Goal: Obtain resource: Download file/media

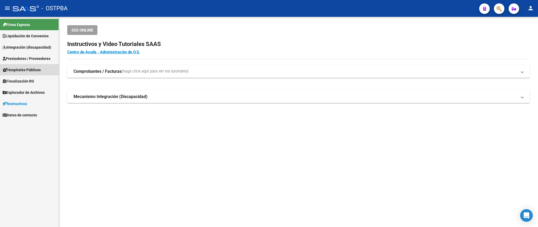
click at [35, 72] on span "Hospitales Públicos" at bounding box center [22, 70] width 38 height 6
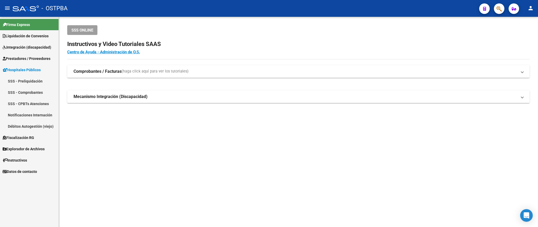
click at [35, 81] on link "SSS - Preliquidación" at bounding box center [29, 80] width 59 height 11
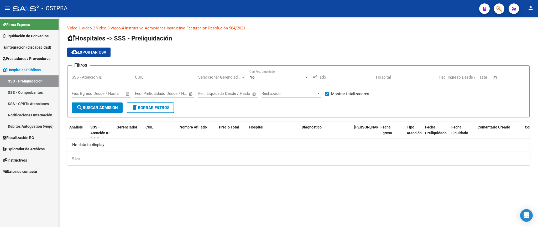
click at [31, 93] on link "SSS - Comprobantes" at bounding box center [29, 92] width 59 height 11
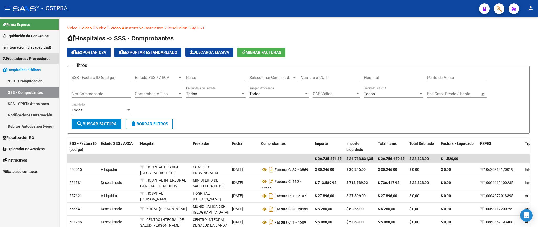
click at [31, 57] on span "Prestadores / Proveedores" at bounding box center [27, 59] width 48 height 6
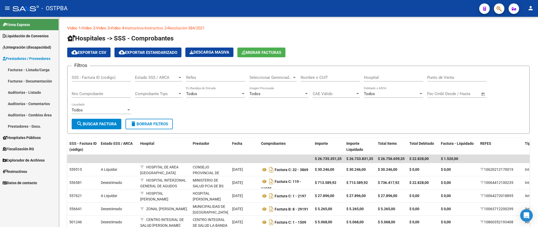
click at [32, 70] on link "Facturas - Listado/Carga" at bounding box center [29, 69] width 59 height 11
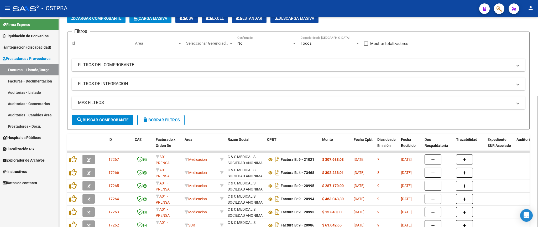
click at [256, 44] on div "No" at bounding box center [264, 43] width 55 height 5
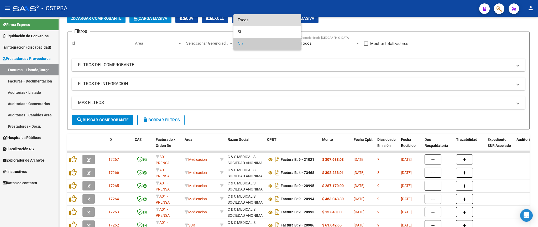
click at [254, 19] on span "Todos" at bounding box center [267, 20] width 59 height 12
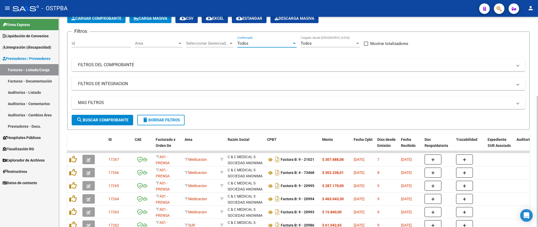
click at [300, 67] on mat-panel-title "FILTROS DEL COMPROBANTE" at bounding box center [295, 65] width 435 height 6
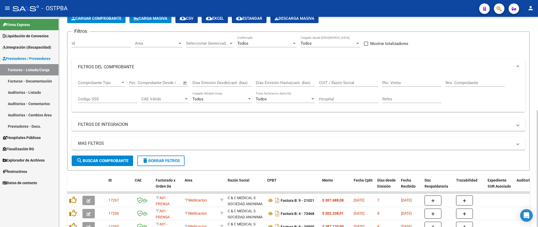
click at [460, 82] on input "Nro. Comprobante" at bounding box center [475, 82] width 59 height 5
type input "160868"
click at [113, 162] on span "search Buscar Comprobante" at bounding box center [102, 160] width 52 height 5
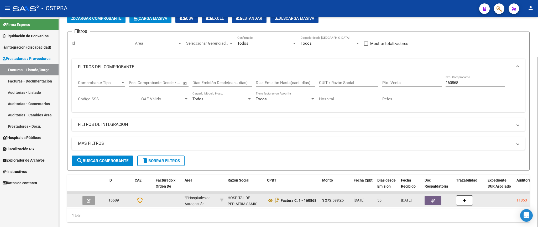
click at [431, 204] on button "button" at bounding box center [433, 200] width 17 height 9
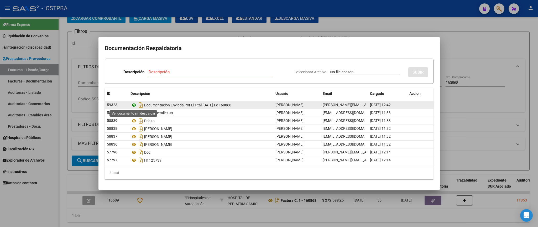
click at [135, 106] on icon at bounding box center [134, 105] width 7 height 6
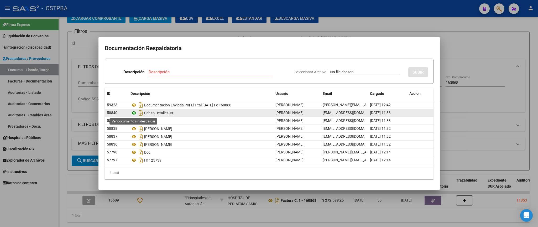
click at [132, 113] on icon at bounding box center [134, 113] width 7 height 6
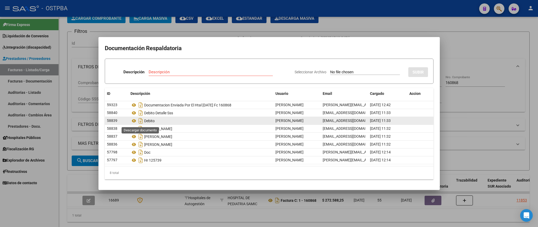
click at [133, 121] on icon at bounding box center [134, 121] width 7 height 6
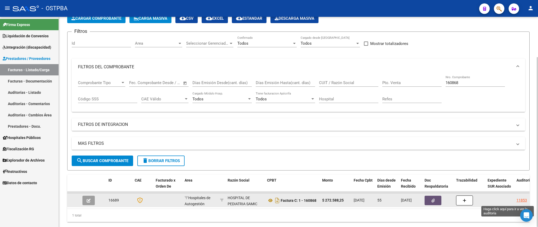
click at [519, 200] on div "11853" at bounding box center [522, 200] width 11 height 6
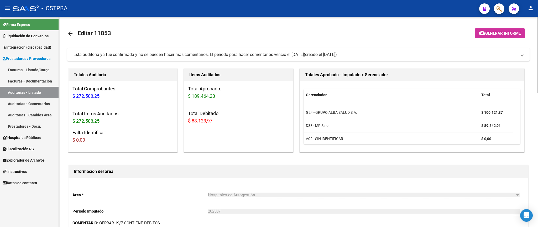
click at [34, 96] on link "Auditorías - Listado" at bounding box center [29, 92] width 59 height 11
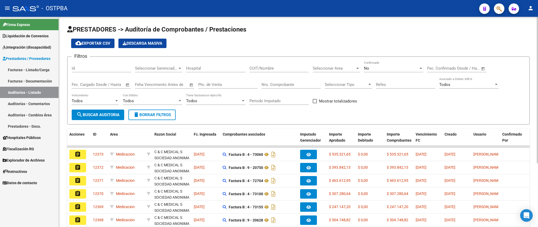
click at [35, 57] on span "Prestadores / Proveedores" at bounding box center [27, 59] width 48 height 6
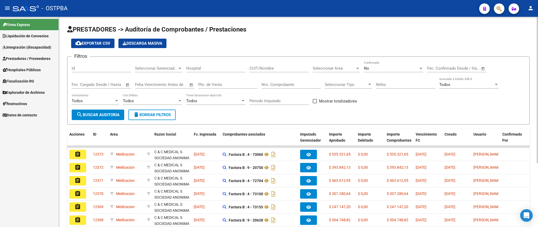
click at [19, 59] on span "Prestadores / Proveedores" at bounding box center [27, 59] width 48 height 6
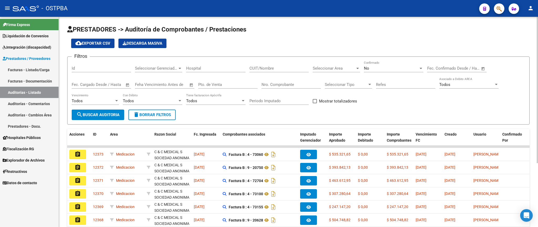
click at [26, 70] on link "Facturas - Listado/Carga" at bounding box center [29, 69] width 59 height 11
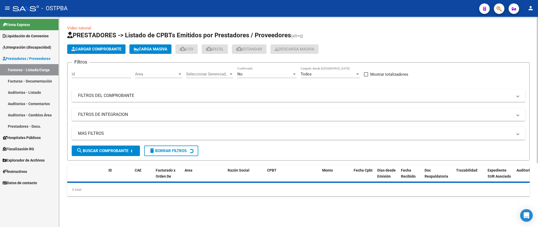
click at [257, 73] on div "No" at bounding box center [264, 74] width 55 height 5
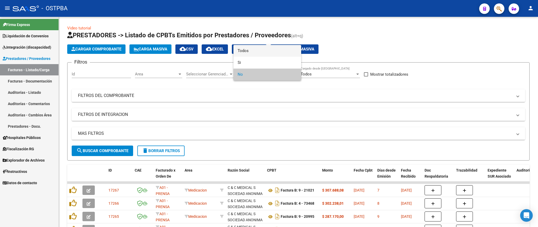
click at [258, 52] on span "Todos" at bounding box center [267, 51] width 59 height 12
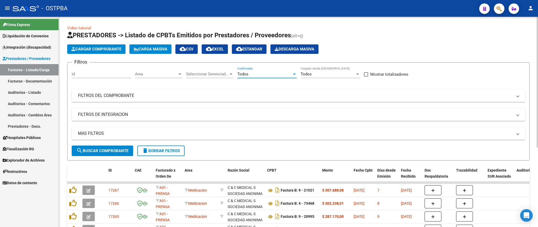
click at [302, 94] on mat-panel-title "FILTROS DEL COMPROBANTE" at bounding box center [295, 96] width 435 height 6
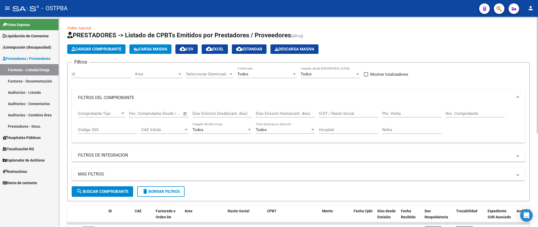
click at [472, 110] on div "Nro. Comprobante" at bounding box center [475, 111] width 59 height 11
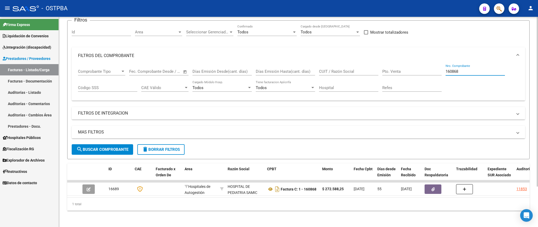
scroll to position [50, 0]
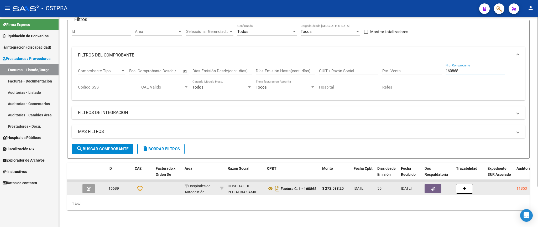
type input "160868"
click at [433, 184] on button "button" at bounding box center [433, 188] width 17 height 9
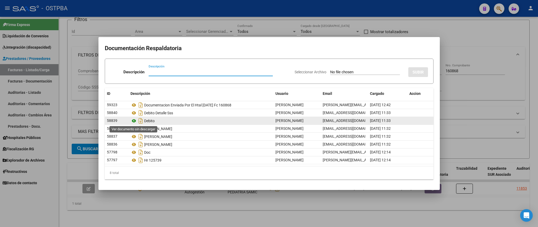
click at [134, 121] on icon at bounding box center [134, 121] width 7 height 6
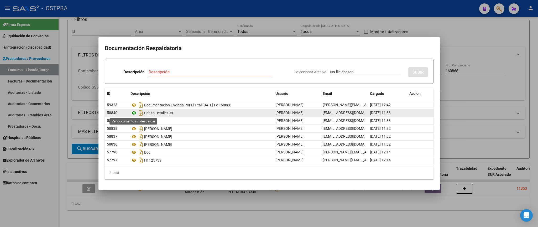
click at [134, 114] on icon at bounding box center [134, 113] width 7 height 6
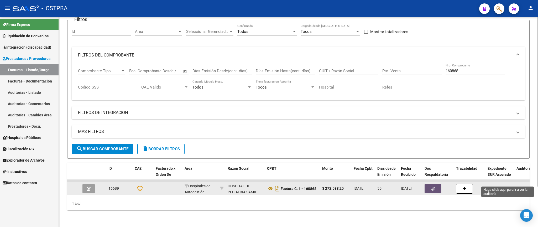
click at [522, 185] on div "11853" at bounding box center [522, 188] width 11 height 6
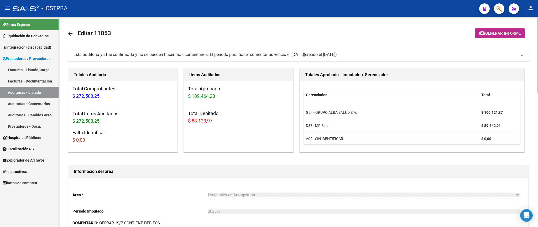
click at [496, 36] on button "cloud_download Generar informe" at bounding box center [500, 33] width 50 height 10
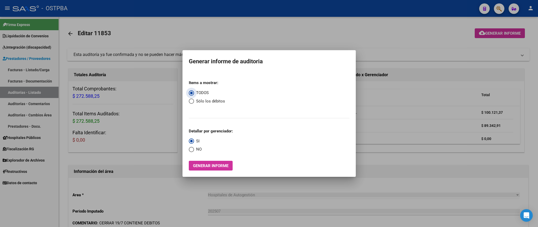
click at [198, 102] on span "Sólo los débitos" at bounding box center [209, 101] width 31 height 6
click at [194, 102] on input "Sólo los débitos" at bounding box center [191, 101] width 5 height 5
radio input "true"
click at [197, 151] on span "NO" at bounding box center [198, 149] width 8 height 6
click at [194, 151] on input "NO" at bounding box center [191, 149] width 5 height 5
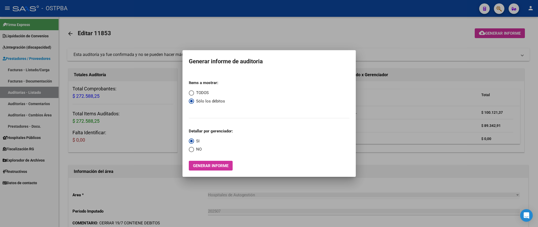
radio input "true"
click at [210, 168] on span "Generar informe" at bounding box center [210, 165] width 35 height 5
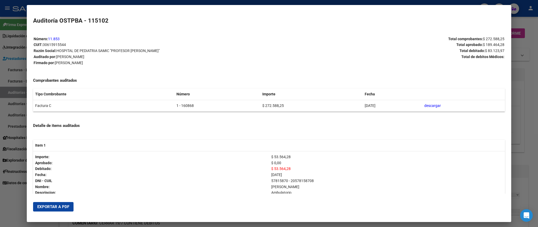
click at [49, 205] on span "Exportar a PDF" at bounding box center [53, 206] width 32 height 5
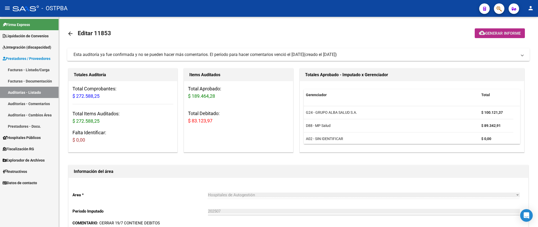
click at [30, 60] on span "Prestadores / Proveedores" at bounding box center [27, 59] width 48 height 6
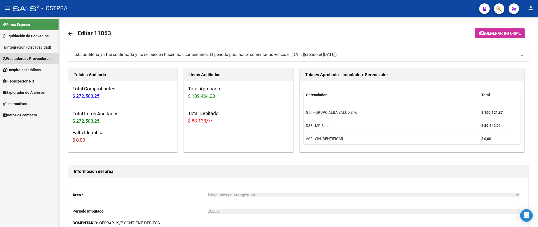
click at [35, 57] on span "Prestadores / Proveedores" at bounding box center [27, 59] width 48 height 6
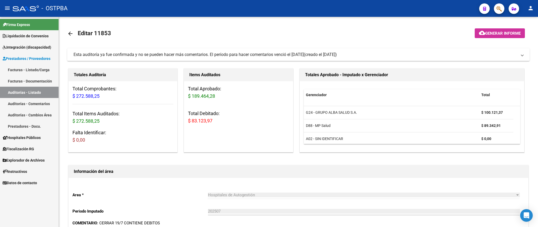
click at [34, 68] on link "Facturas - Listado/Carga" at bounding box center [29, 69] width 59 height 11
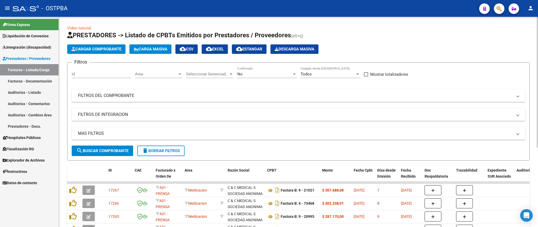
click at [252, 70] on div "No Confirmado" at bounding box center [266, 72] width 59 height 11
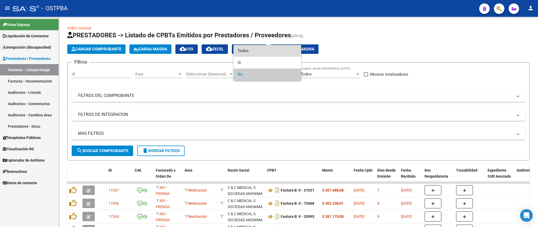
click at [262, 53] on span "Todos" at bounding box center [267, 51] width 59 height 12
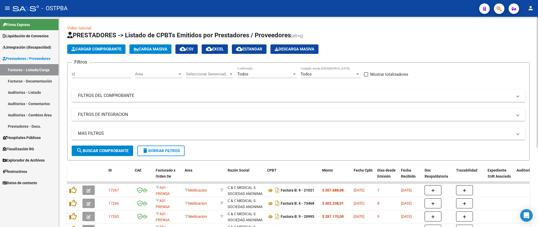
drag, startPoint x: 233, startPoint y: 98, endPoint x: 465, endPoint y: 112, distance: 231.9
click at [234, 98] on mat-panel-title "FILTROS DEL COMPROBANTE" at bounding box center [295, 96] width 435 height 6
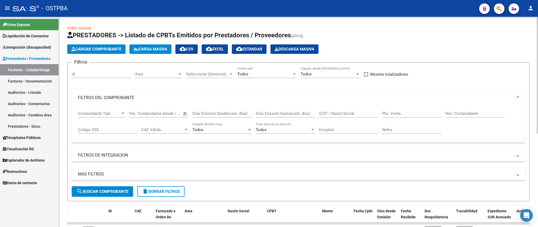
click at [465, 114] on input "Nro. Comprobante" at bounding box center [475, 113] width 59 height 5
click at [88, 192] on span "search Buscar Comprobante" at bounding box center [102, 191] width 52 height 5
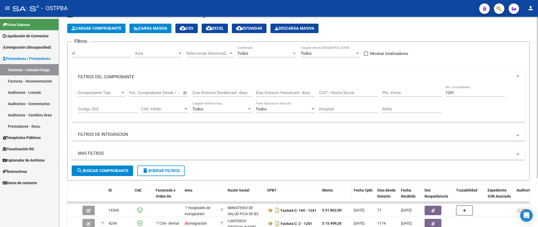
scroll to position [63, 0]
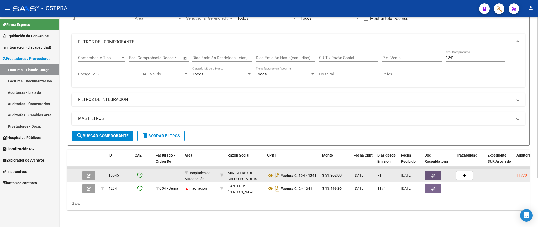
click at [435, 174] on icon "button" at bounding box center [433, 176] width 3 height 4
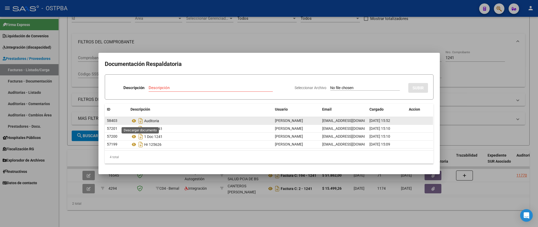
drag, startPoint x: 141, startPoint y: 121, endPoint x: 157, endPoint y: 123, distance: 15.8
click at [141, 122] on icon "Descargar documento" at bounding box center [140, 121] width 7 height 8
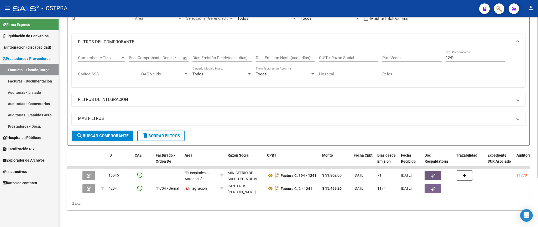
click at [458, 55] on input "1241" at bounding box center [475, 57] width 59 height 5
click at [93, 133] on span "search Buscar Comprobante" at bounding box center [102, 135] width 52 height 5
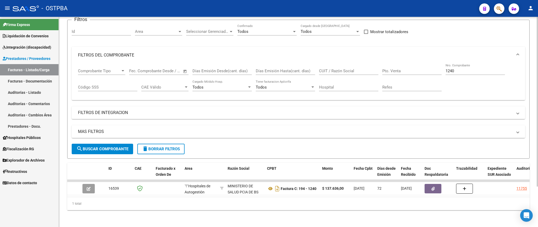
scroll to position [50, 0]
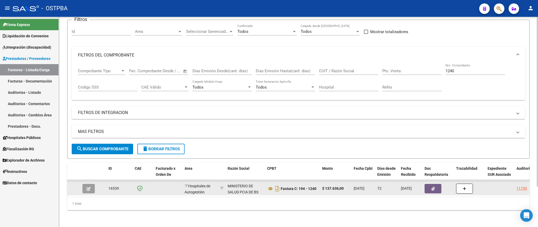
click at [430, 184] on button "button" at bounding box center [433, 188] width 17 height 9
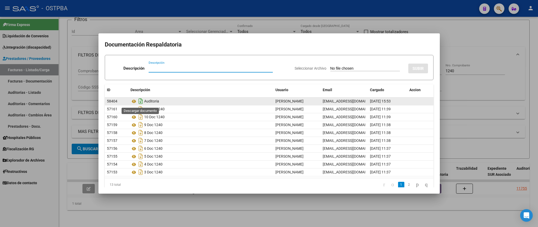
click at [140, 102] on icon "Descargar documento" at bounding box center [140, 101] width 7 height 8
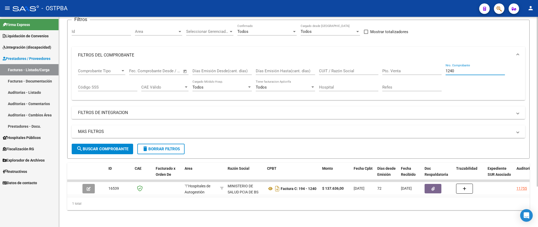
drag, startPoint x: 459, startPoint y: 63, endPoint x: 434, endPoint y: 61, distance: 25.0
click at [446, 69] on input "1240" at bounding box center [475, 71] width 59 height 5
click at [84, 147] on span "search Buscar Comprobante" at bounding box center [102, 149] width 52 height 5
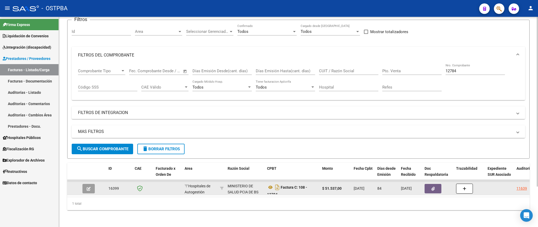
click at [437, 185] on button "button" at bounding box center [433, 188] width 17 height 9
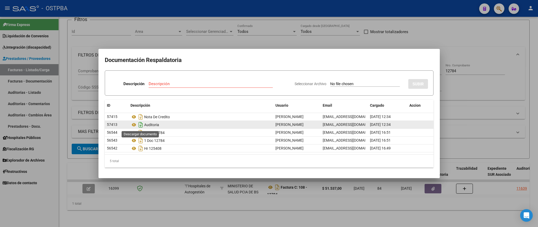
click at [140, 126] on icon "Descargar documento" at bounding box center [140, 125] width 7 height 8
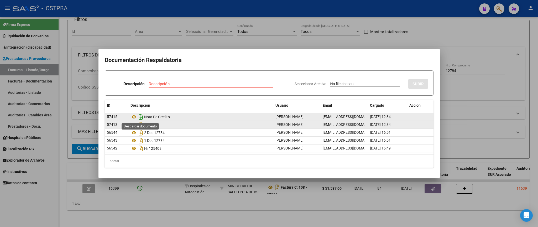
click at [139, 117] on icon "Descargar documento" at bounding box center [140, 117] width 7 height 8
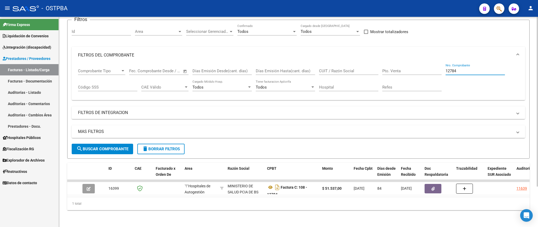
drag, startPoint x: 472, startPoint y: 64, endPoint x: 422, endPoint y: 65, distance: 49.9
click at [446, 69] on input "12784" at bounding box center [475, 71] width 59 height 5
click at [114, 147] on span "search Buscar Comprobante" at bounding box center [102, 149] width 52 height 5
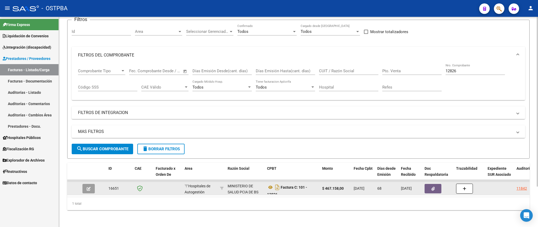
click at [435, 187] on icon "button" at bounding box center [433, 189] width 3 height 4
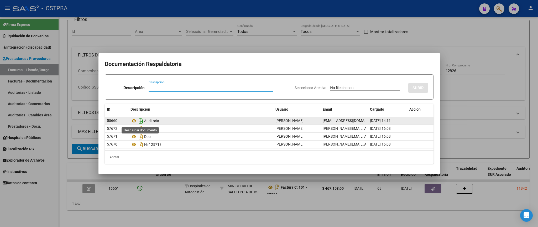
click at [140, 122] on icon "Descargar documento" at bounding box center [140, 121] width 7 height 8
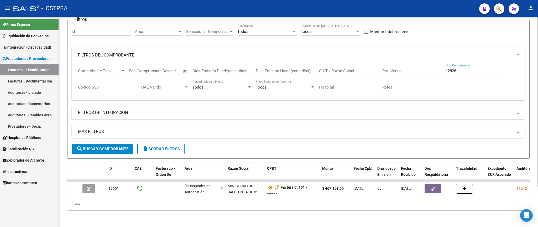
drag, startPoint x: 466, startPoint y: 65, endPoint x: 391, endPoint y: 61, distance: 75.5
click at [446, 69] on input "12826" at bounding box center [475, 71] width 59 height 5
click at [106, 147] on span "search Buscar Comprobante" at bounding box center [102, 149] width 52 height 5
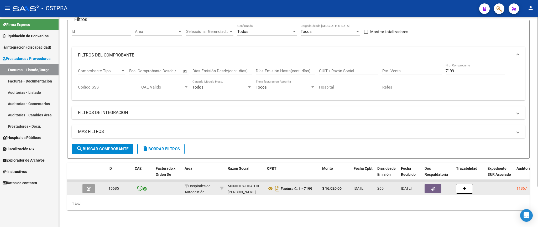
click at [436, 184] on button "button" at bounding box center [433, 188] width 17 height 9
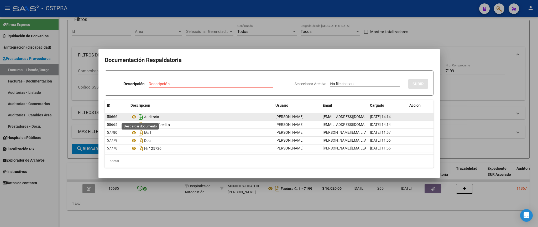
click at [142, 119] on icon "Descargar documento" at bounding box center [140, 117] width 7 height 8
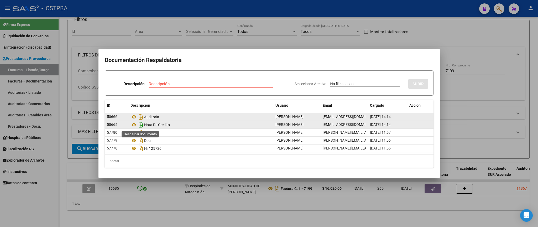
click at [139, 126] on icon "Descargar documento" at bounding box center [140, 125] width 7 height 8
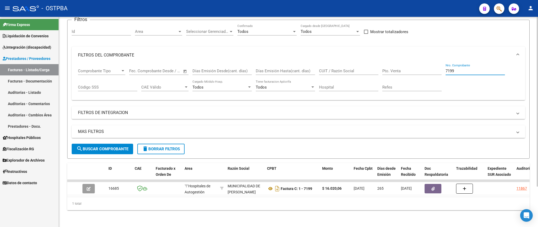
drag, startPoint x: 465, startPoint y: 65, endPoint x: 422, endPoint y: 65, distance: 43.1
click at [446, 69] on input "7199" at bounding box center [475, 71] width 59 height 5
click at [88, 147] on span "search Buscar Comprobante" at bounding box center [102, 149] width 52 height 5
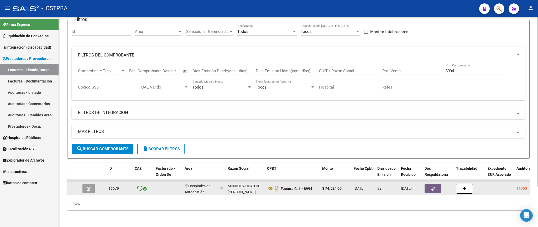
click at [432, 185] on button "button" at bounding box center [433, 188] width 17 height 9
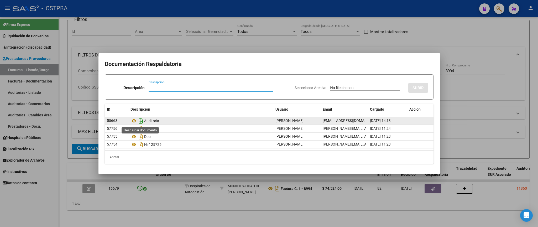
click at [142, 121] on icon "Descargar documento" at bounding box center [140, 121] width 7 height 8
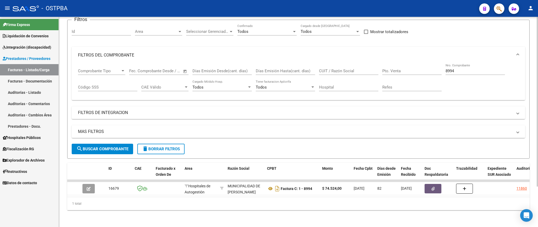
click at [468, 69] on input "8994" at bounding box center [475, 71] width 59 height 5
type input "8"
click at [116, 146] on button "search Buscar Comprobante" at bounding box center [102, 149] width 61 height 11
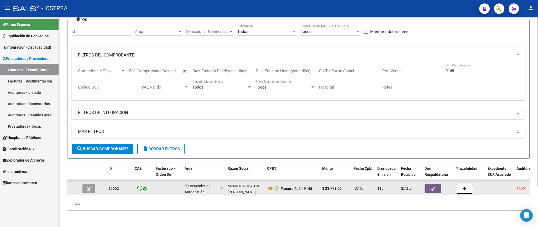
click at [437, 184] on button "button" at bounding box center [433, 188] width 17 height 9
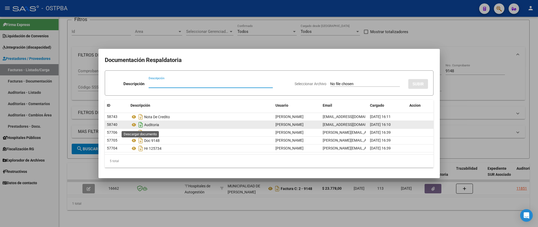
click at [142, 127] on icon "Descargar documento" at bounding box center [140, 125] width 7 height 8
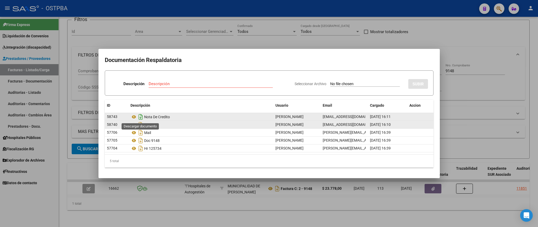
click at [140, 119] on icon "Descargar documento" at bounding box center [140, 117] width 7 height 8
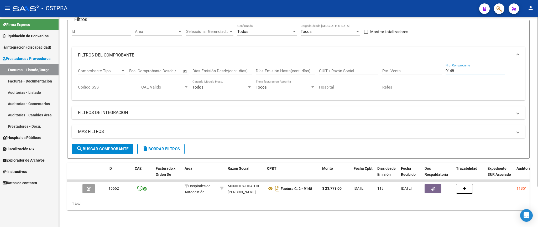
drag, startPoint x: 467, startPoint y: 62, endPoint x: 424, endPoint y: 62, distance: 43.6
click at [446, 69] on input "9148" at bounding box center [475, 71] width 59 height 5
drag, startPoint x: 110, startPoint y: 142, endPoint x: 110, endPoint y: 139, distance: 2.9
click at [110, 147] on span "search Buscar Comprobante" at bounding box center [102, 149] width 52 height 5
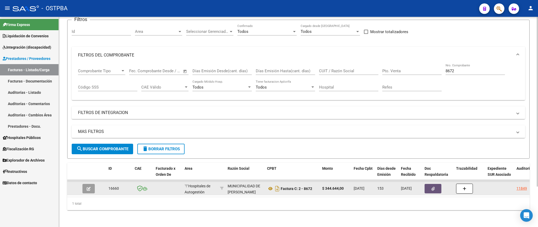
click at [432, 187] on icon "button" at bounding box center [433, 189] width 3 height 4
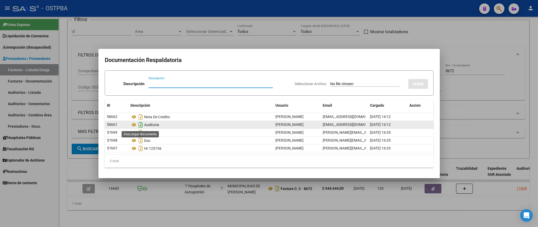
click at [142, 127] on icon "Descargar documento" at bounding box center [140, 125] width 7 height 8
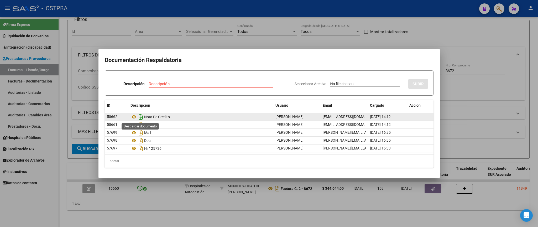
click at [141, 119] on icon "Descargar documento" at bounding box center [140, 117] width 7 height 8
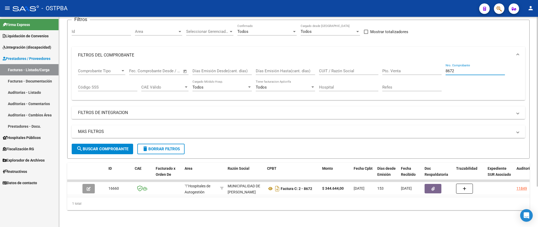
drag, startPoint x: 431, startPoint y: 64, endPoint x: 409, endPoint y: 64, distance: 22.1
click at [446, 69] on input "8672" at bounding box center [475, 71] width 59 height 5
click at [97, 144] on button "search Buscar Comprobante" at bounding box center [102, 149] width 61 height 11
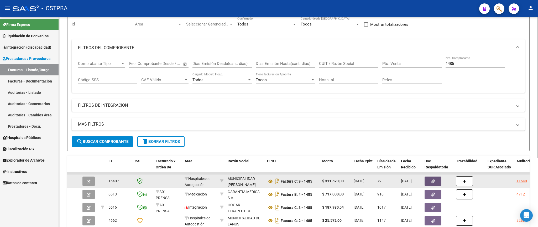
click at [429, 179] on button "button" at bounding box center [433, 181] width 17 height 9
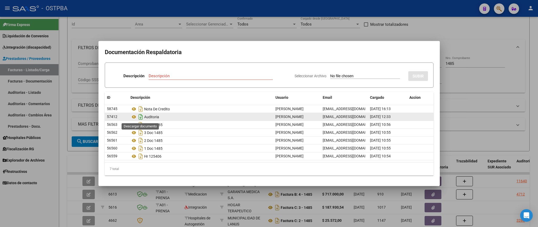
click at [142, 120] on icon "Descargar documento" at bounding box center [140, 117] width 7 height 8
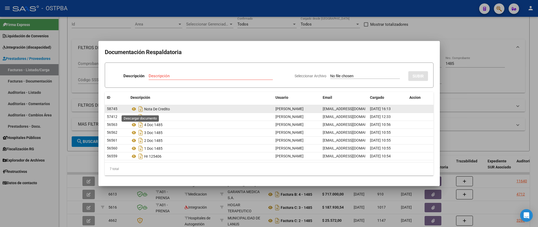
click at [139, 111] on icon "Descargar documento" at bounding box center [140, 109] width 7 height 8
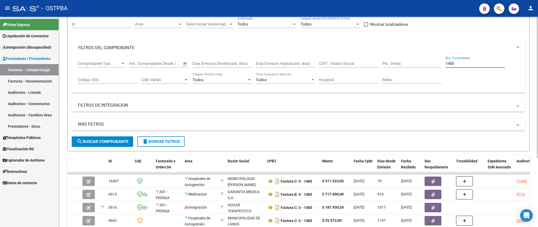
drag, startPoint x: 467, startPoint y: 66, endPoint x: 411, endPoint y: 65, distance: 56.0
click at [446, 65] on input "1485" at bounding box center [475, 63] width 59 height 5
type input "587"
click at [109, 143] on span "search Buscar Comprobante" at bounding box center [102, 141] width 52 height 5
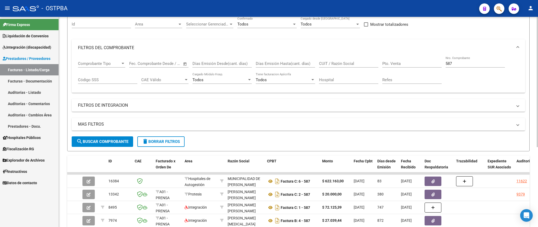
scroll to position [0, 0]
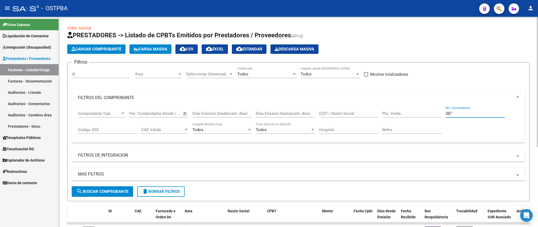
drag, startPoint x: 471, startPoint y: 114, endPoint x: 434, endPoint y: 114, distance: 37.0
click at [446, 114] on input "587" at bounding box center [475, 113] width 59 height 5
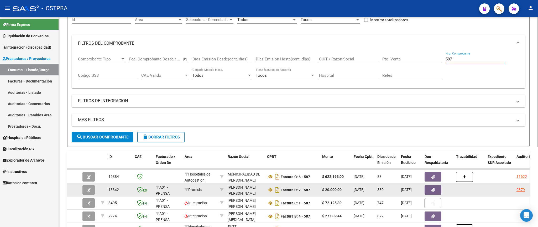
scroll to position [61, 0]
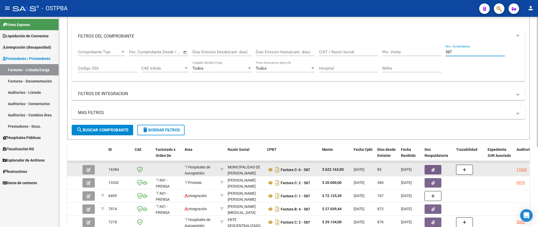
click at [433, 172] on icon "button" at bounding box center [433, 170] width 3 height 4
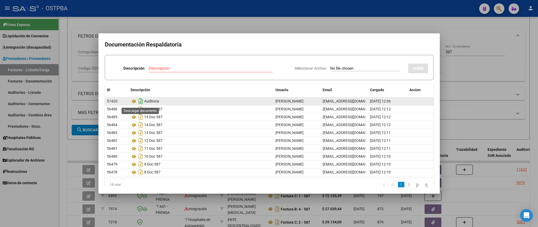
click at [142, 101] on icon "Descargar documento" at bounding box center [140, 101] width 7 height 8
